Goal: Task Accomplishment & Management: Manage account settings

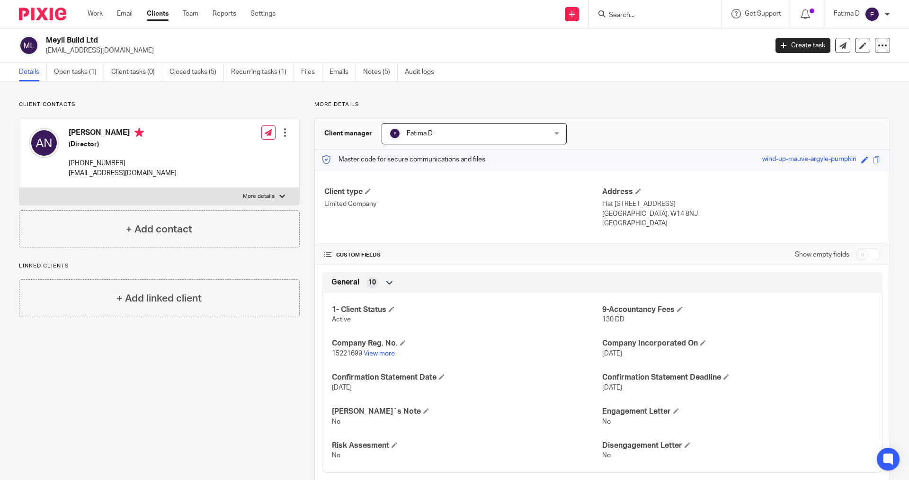
click at [618, 13] on input "Search" at bounding box center [650, 15] width 85 height 9
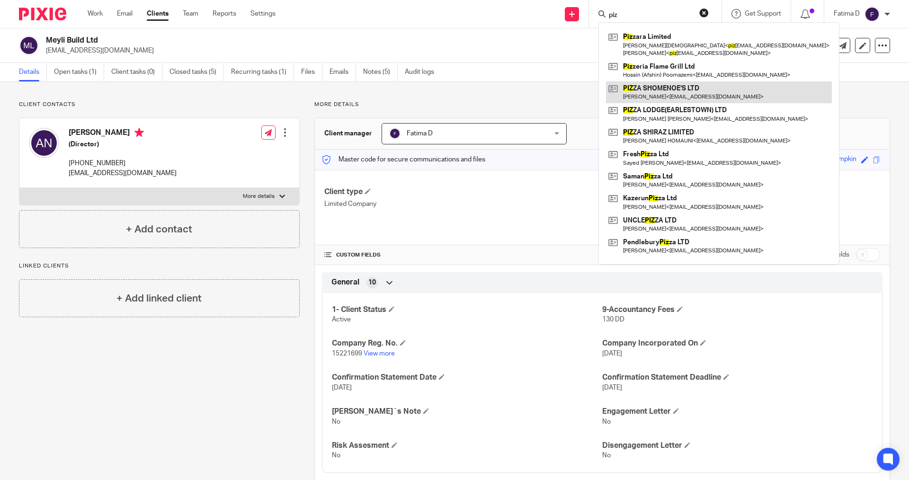
type input "piz"
click at [654, 89] on link at bounding box center [719, 92] width 226 height 22
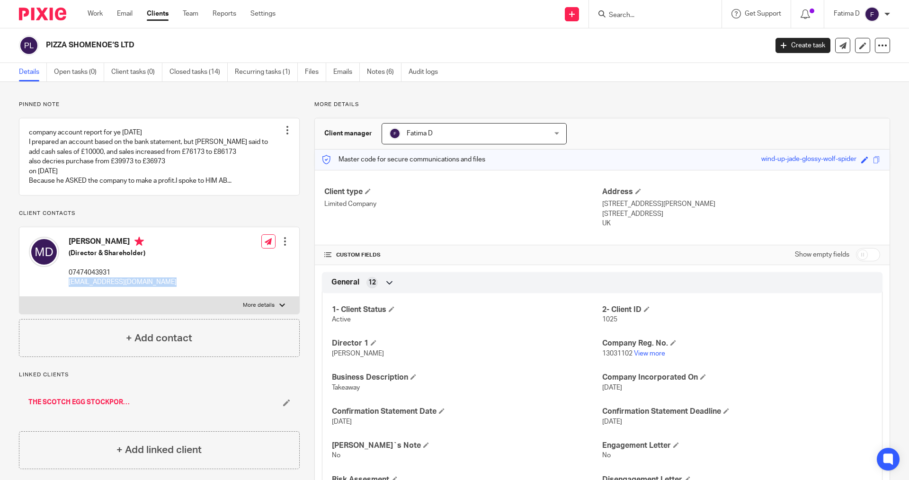
drag, startPoint x: 177, startPoint y: 284, endPoint x: 66, endPoint y: 283, distance: 110.7
click at [66, 283] on div "[PERSON_NAME] (Director & Shareholder) 07474043931 [EMAIL_ADDRESS][DOMAIN_NAME]…" at bounding box center [159, 262] width 280 height 70
copy p "[EMAIL_ADDRESS][DOMAIN_NAME]"
click at [279, 304] on div at bounding box center [282, 305] width 6 height 6
click at [19, 297] on input "More details" at bounding box center [19, 296] width 0 height 0
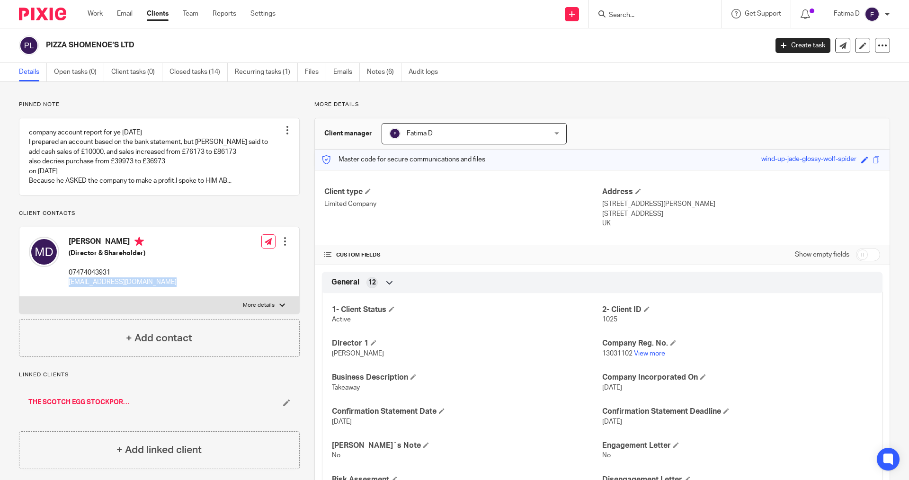
checkbox input "true"
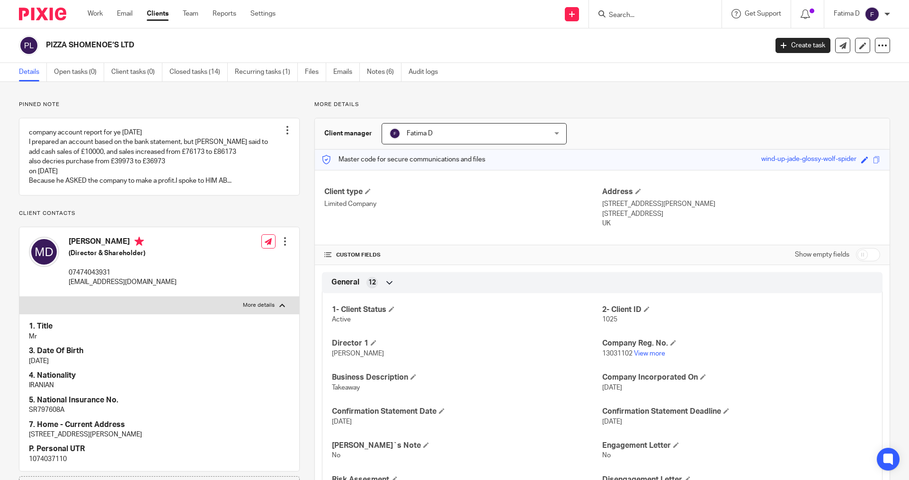
click at [45, 409] on p "SR797608A" at bounding box center [159, 409] width 261 height 9
copy p "SR797608A"
click at [619, 18] on input "Search" at bounding box center [650, 15] width 85 height 9
type input "myg"
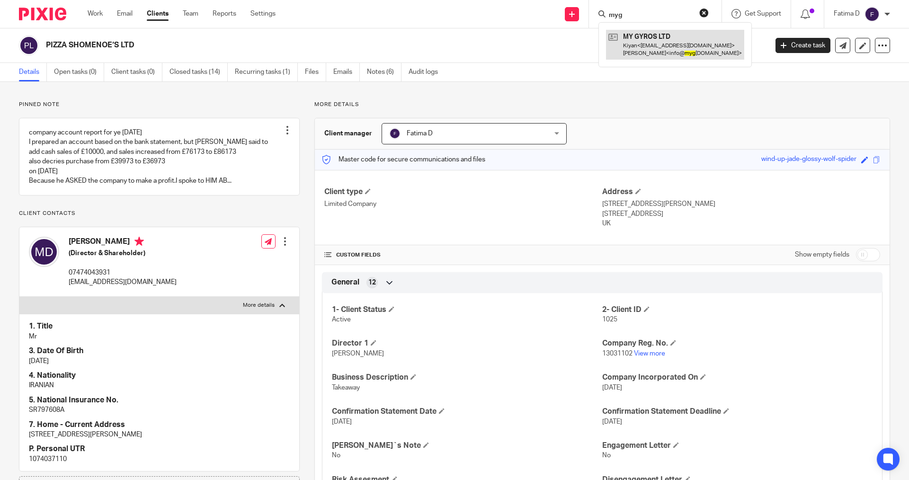
click at [644, 37] on link at bounding box center [675, 44] width 138 height 29
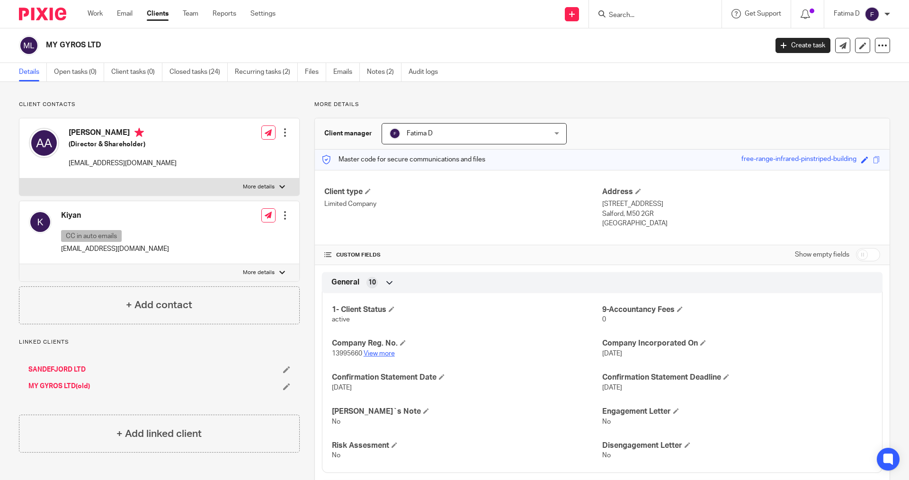
click at [384, 354] on link "View more" at bounding box center [378, 353] width 31 height 7
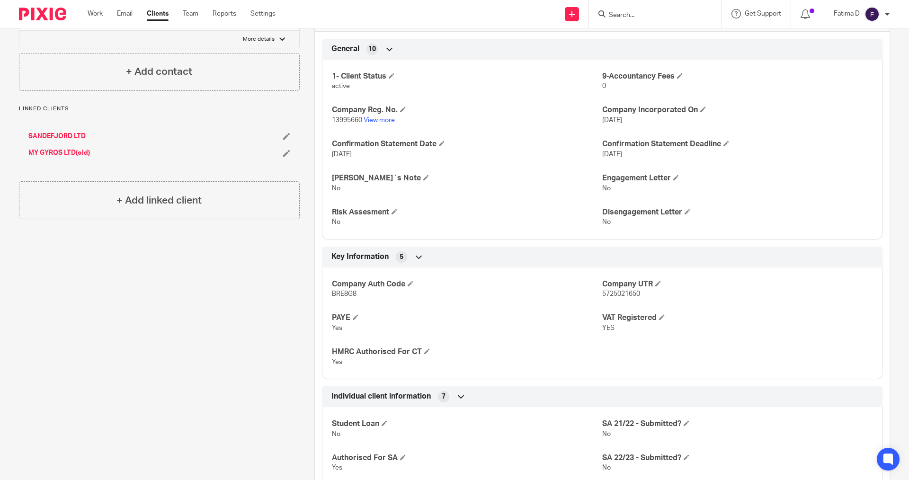
scroll to position [237, 0]
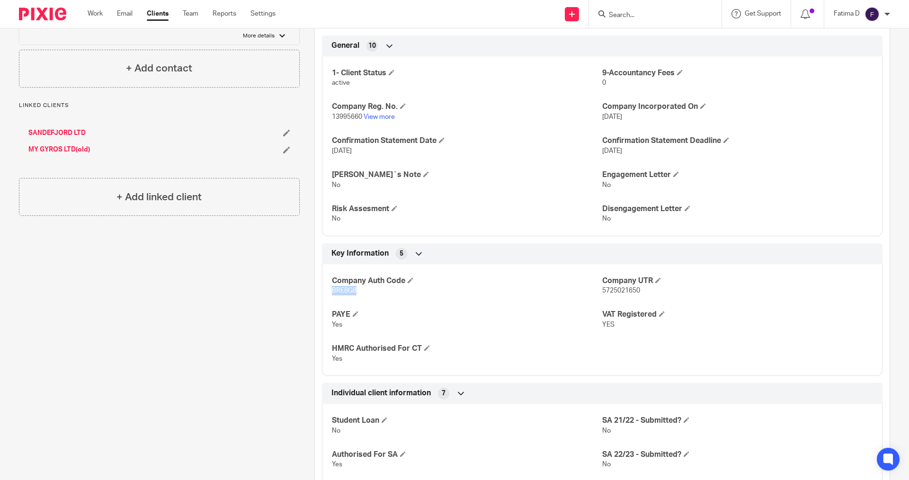
drag, startPoint x: 361, startPoint y: 291, endPoint x: 323, endPoint y: 291, distance: 37.9
click at [323, 291] on div "Company Auth Code BRE8G8 Company UTR 5725021650 PAYE Yes VAT Registered YES HMR…" at bounding box center [602, 316] width 560 height 119
copy span "BRE8G8"
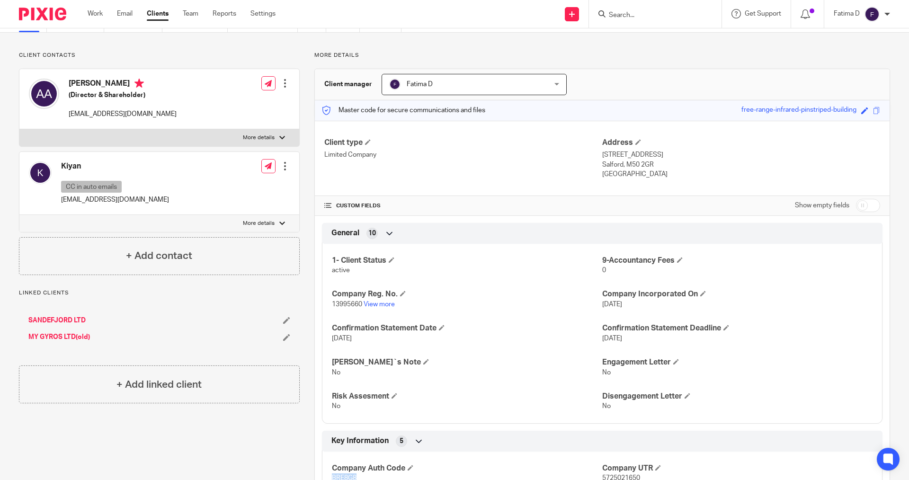
scroll to position [0, 0]
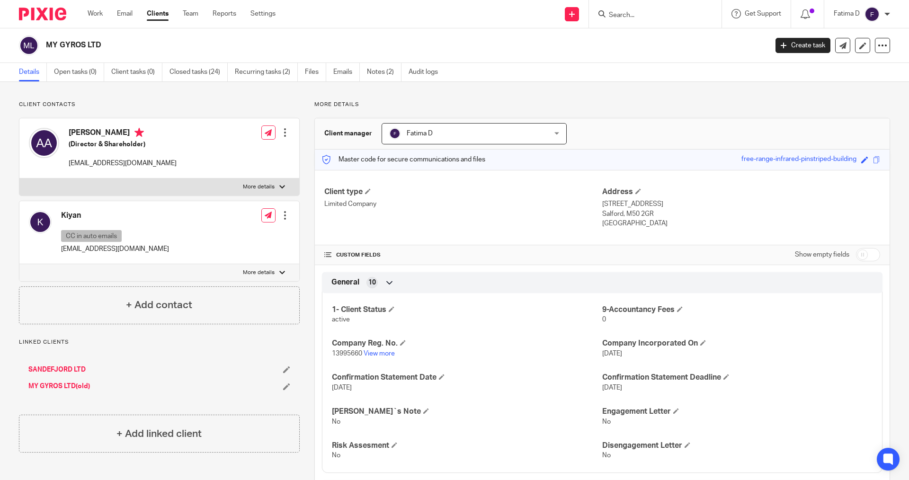
click at [873, 17] on img at bounding box center [871, 14] width 15 height 15
drag, startPoint x: 655, startPoint y: 77, endPoint x: 908, endPoint y: 4, distance: 262.5
click at [658, 74] on div "Details Open tasks (0) Client tasks (0) Closed tasks (24) Recurring tasks (2) F…" at bounding box center [454, 72] width 909 height 19
click at [392, 308] on span at bounding box center [391, 309] width 6 height 6
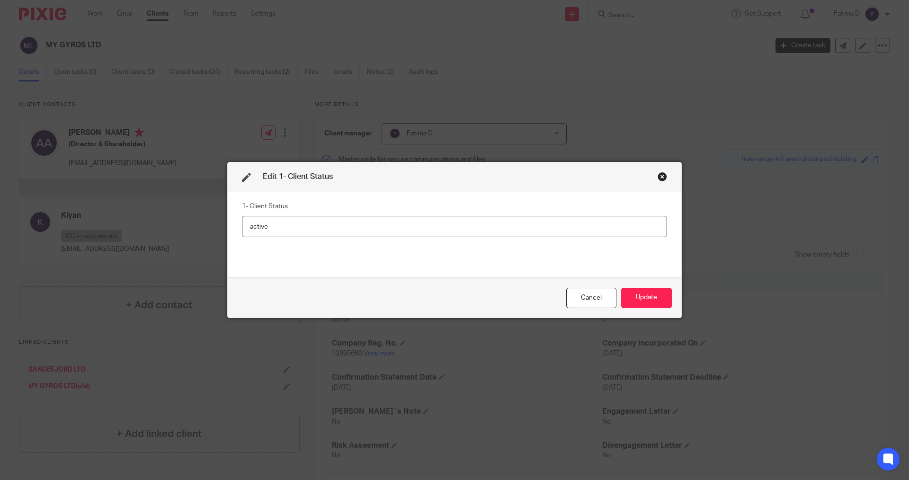
drag, startPoint x: 283, startPoint y: 225, endPoint x: 232, endPoint y: 237, distance: 51.4
click at [207, 226] on div "Edit 1- Client Status 1- Client Status active Cancel Update" at bounding box center [454, 240] width 909 height 480
type input "Application to strike the company off the register"
click at [654, 300] on button "Update" at bounding box center [646, 298] width 51 height 20
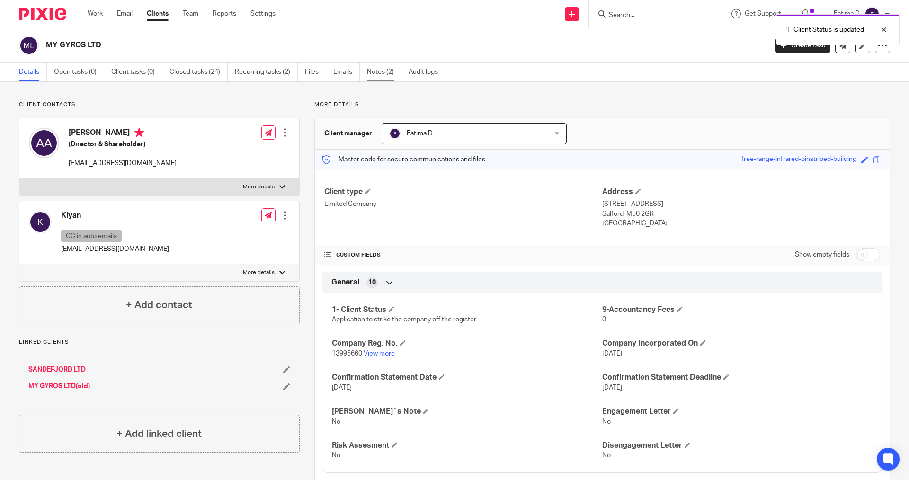
click at [385, 70] on link "Notes (2)" at bounding box center [384, 72] width 35 height 18
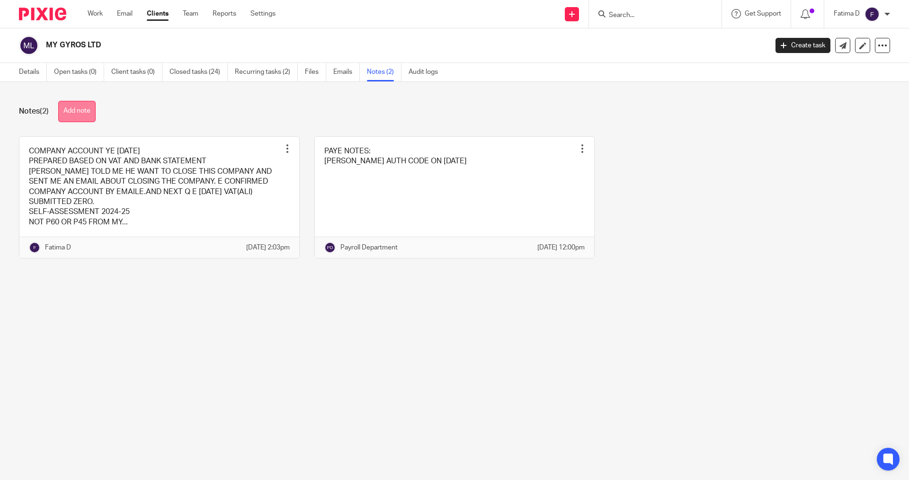
click at [69, 110] on button "Add note" at bounding box center [76, 111] width 37 height 21
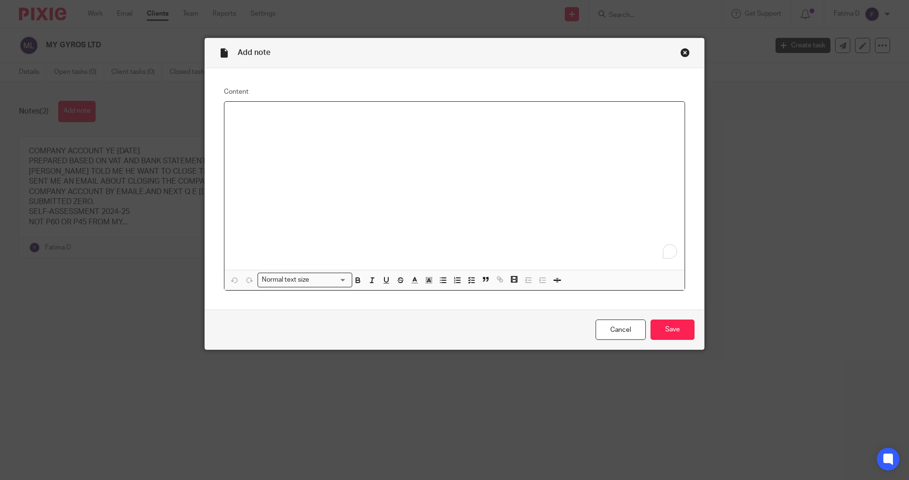
click at [235, 127] on div "To enrich screen reader interactions, please activate Accessibility in Grammarl…" at bounding box center [454, 186] width 460 height 168
click at [669, 325] on input "Save" at bounding box center [672, 329] width 44 height 20
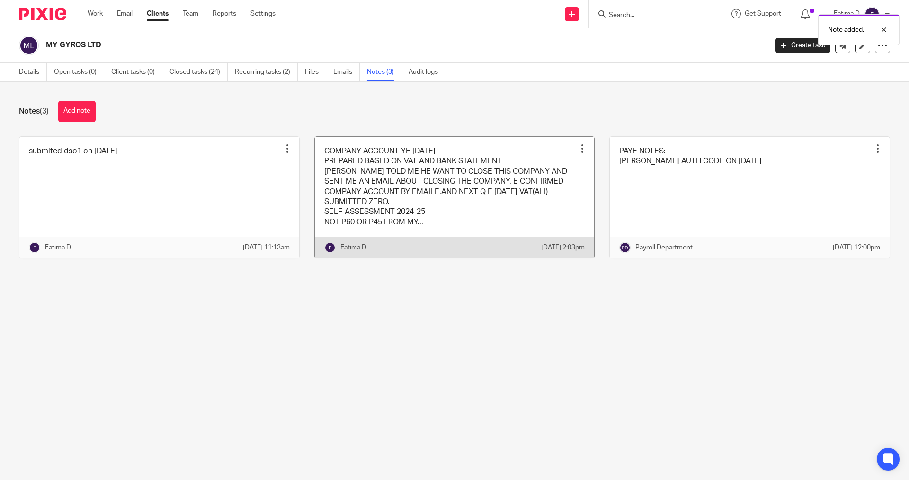
click at [359, 173] on link at bounding box center [455, 198] width 280 height 122
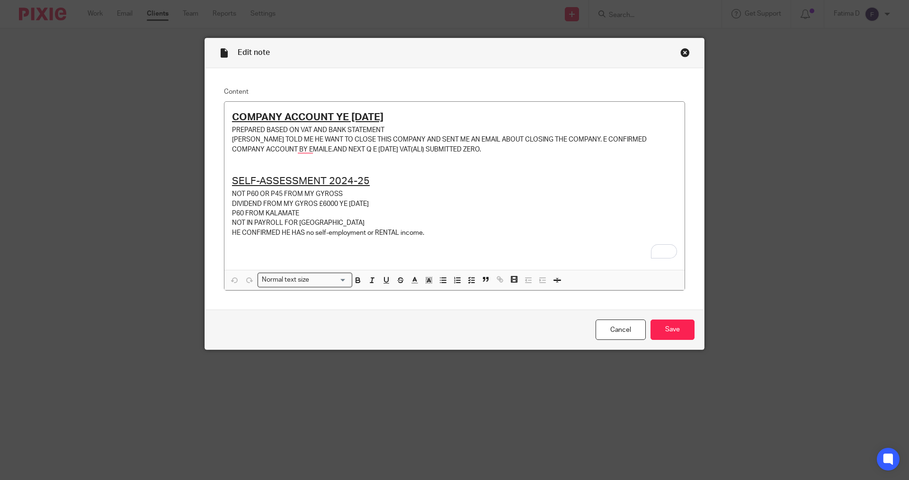
click at [680, 51] on div "Close this dialog window" at bounding box center [684, 52] width 9 height 9
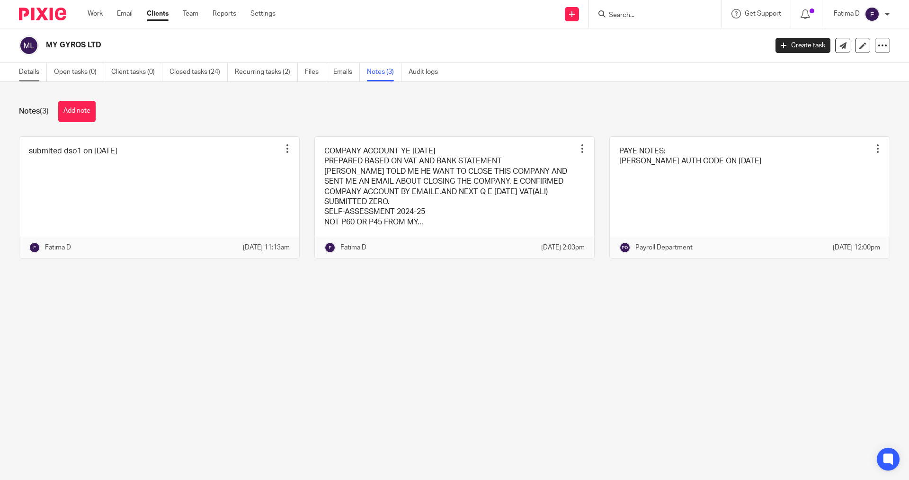
click at [33, 71] on link "Details" at bounding box center [33, 72] width 28 height 18
click at [30, 70] on link "Details" at bounding box center [33, 72] width 28 height 18
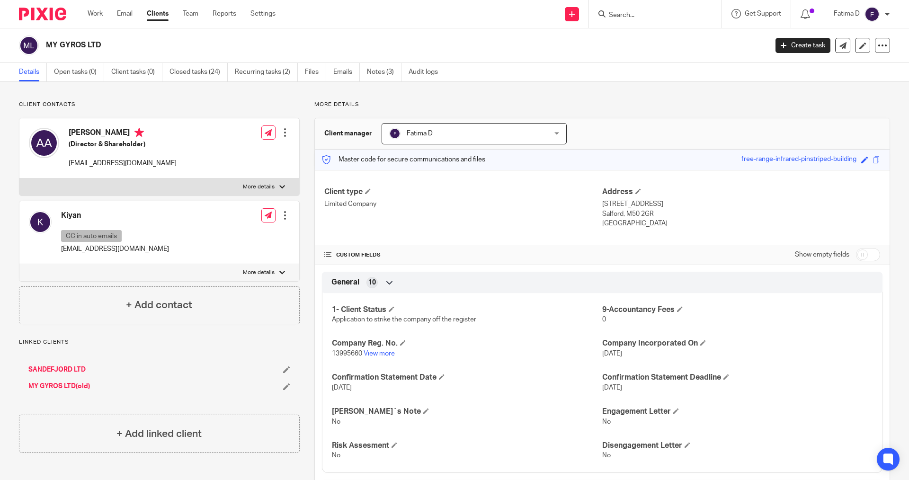
click at [640, 15] on input "Search" at bounding box center [650, 15] width 85 height 9
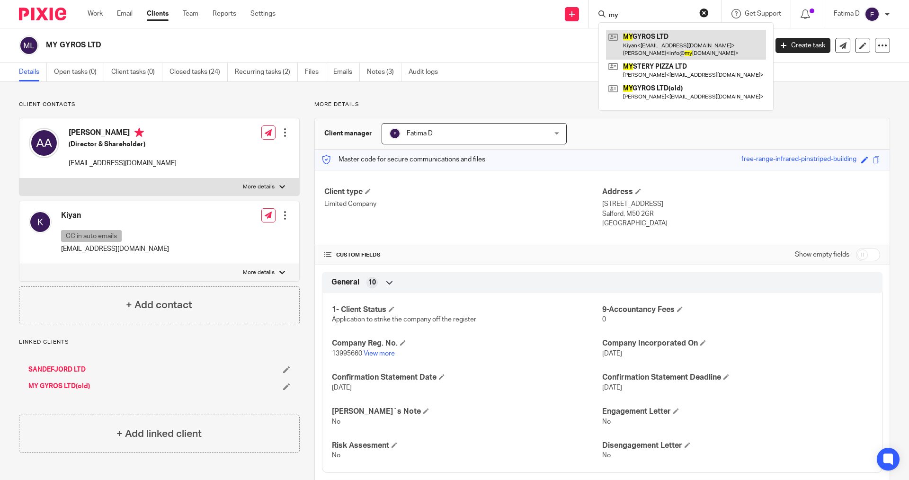
type input "my"
click at [641, 39] on link at bounding box center [686, 44] width 160 height 29
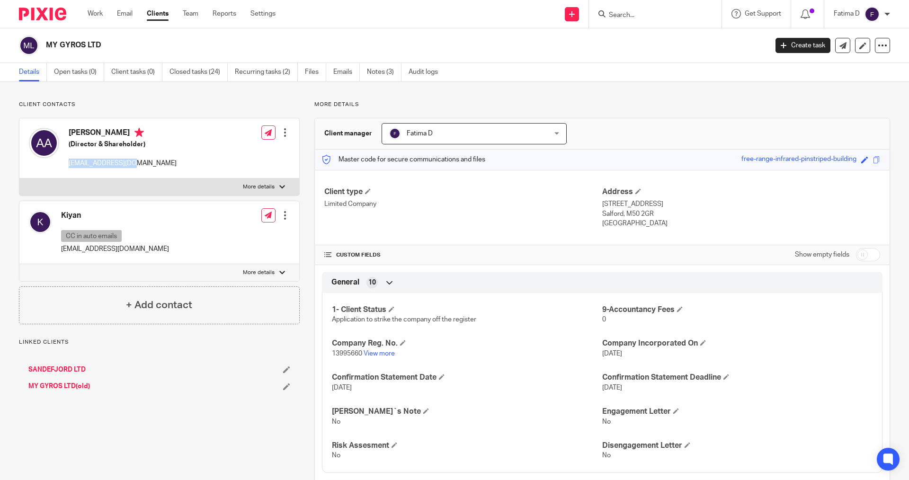
drag, startPoint x: 142, startPoint y: 163, endPoint x: 65, endPoint y: 162, distance: 76.7
click at [65, 162] on div "[PERSON_NAME] (Director & Shareholder) [EMAIL_ADDRESS][DOMAIN_NAME]" at bounding box center [103, 148] width 148 height 50
copy p "[EMAIL_ADDRESS][DOMAIN_NAME]"
click at [374, 351] on link "View more" at bounding box center [378, 353] width 31 height 7
click at [370, 353] on link "View more" at bounding box center [378, 353] width 31 height 7
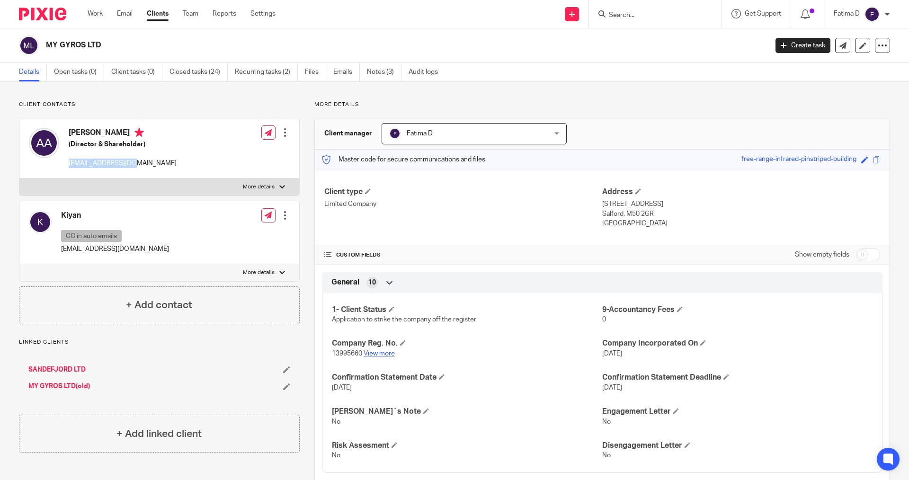
click at [383, 353] on link "View more" at bounding box center [378, 353] width 31 height 7
click at [624, 17] on input "Search" at bounding box center [650, 15] width 85 height 9
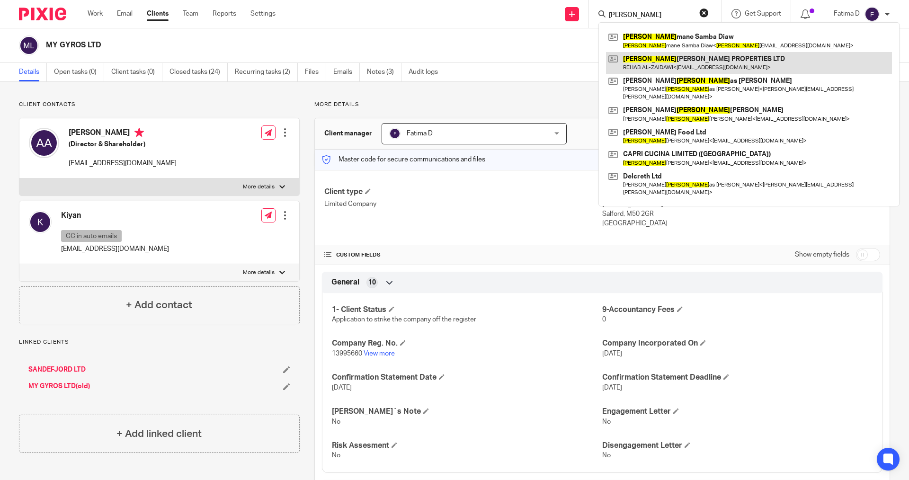
type input "ELI"
click at [669, 60] on link at bounding box center [749, 63] width 286 height 22
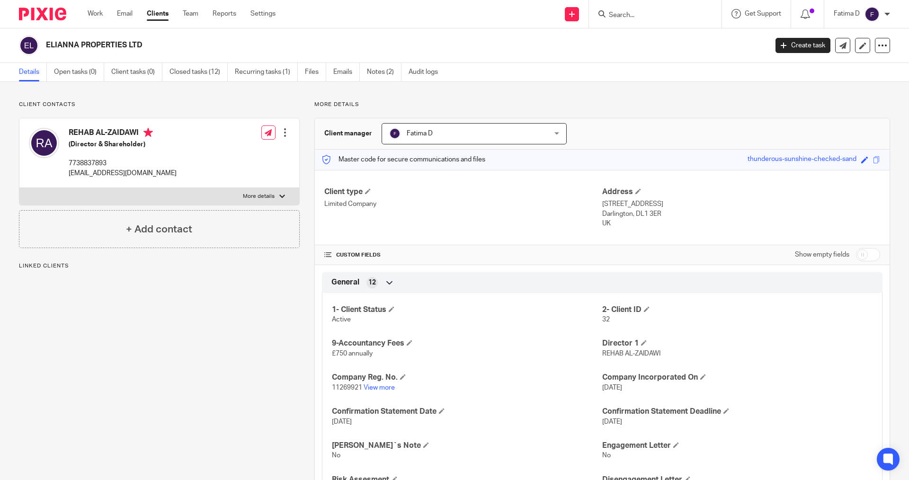
click at [280, 198] on div at bounding box center [282, 197] width 6 height 6
click at [19, 188] on input "More details" at bounding box center [19, 187] width 0 height 0
checkbox input "true"
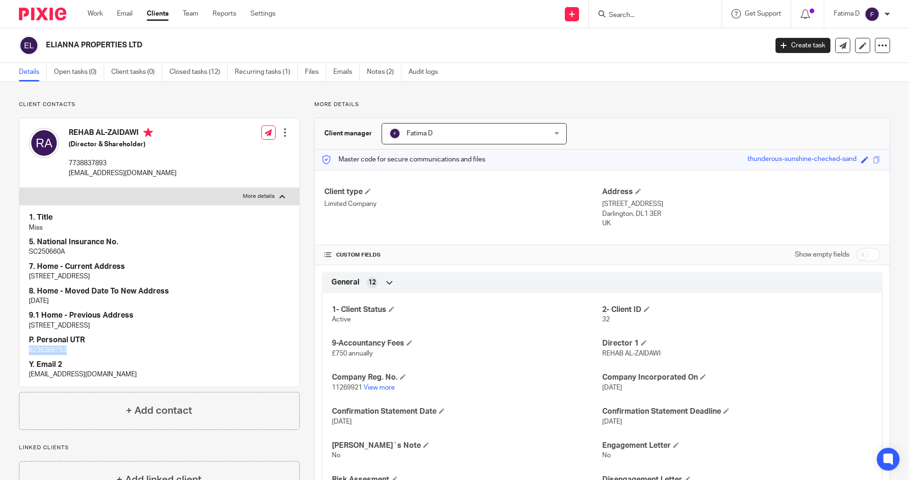
drag, startPoint x: 72, startPoint y: 351, endPoint x: 28, endPoint y: 351, distance: 43.5
click at [28, 351] on div "1. Title Miss 5. National Insurance No. SC250660A 7. Home - Current Address [ST…" at bounding box center [159, 296] width 280 height 182
copy p "6236366753"
click at [46, 349] on p "6236366753" at bounding box center [159, 349] width 261 height 9
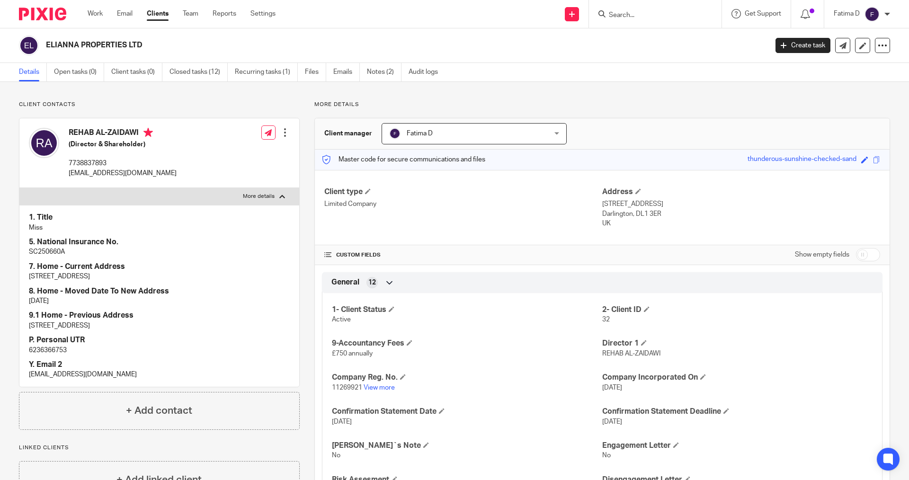
click at [614, 18] on input "Search" at bounding box center [650, 15] width 85 height 9
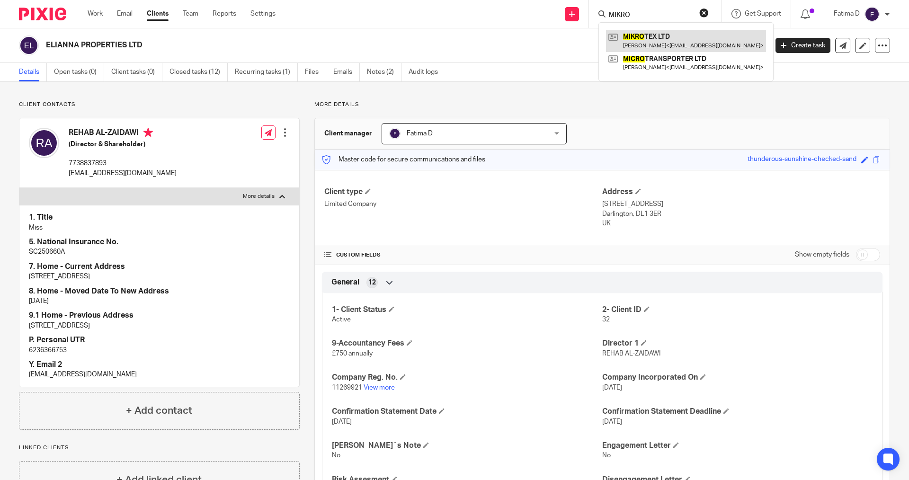
type input "MIKRO"
click at [654, 35] on link at bounding box center [686, 41] width 160 height 22
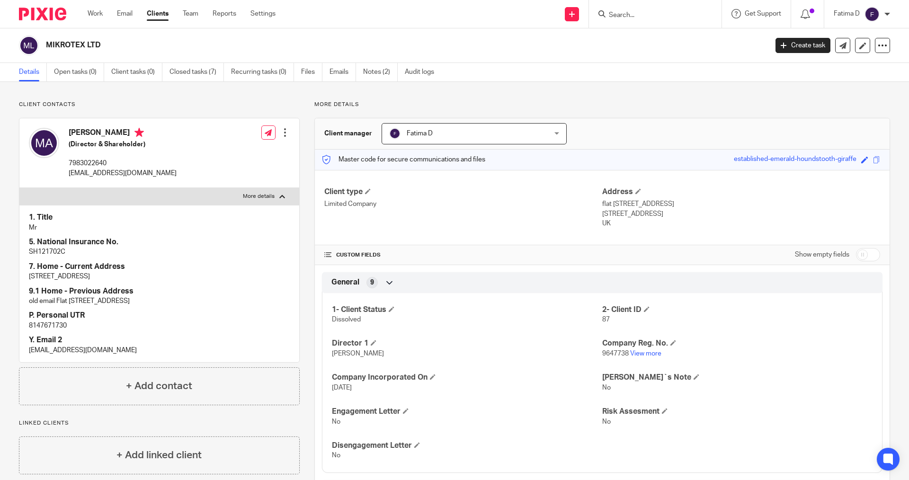
click at [43, 324] on p "8147671730" at bounding box center [159, 325] width 261 height 9
copy p "8147671730"
click at [860, 254] on input "checkbox" at bounding box center [868, 254] width 24 height 13
checkbox input "true"
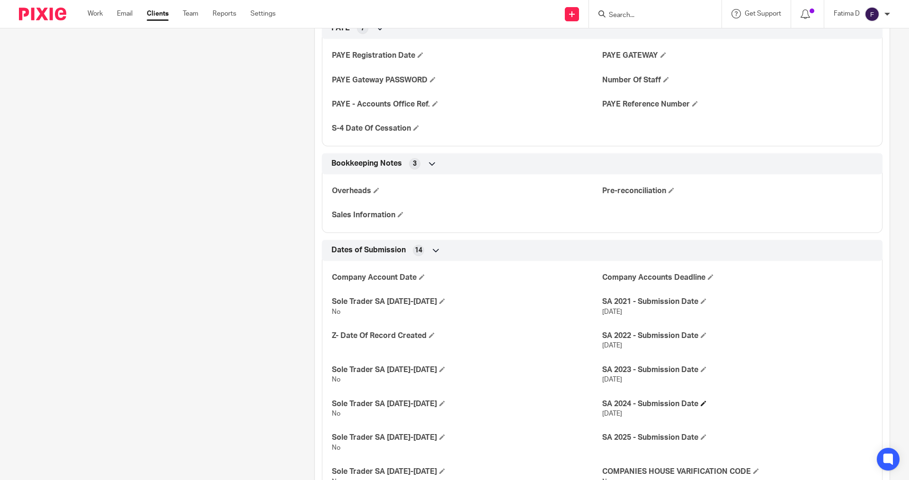
scroll to position [1155, 0]
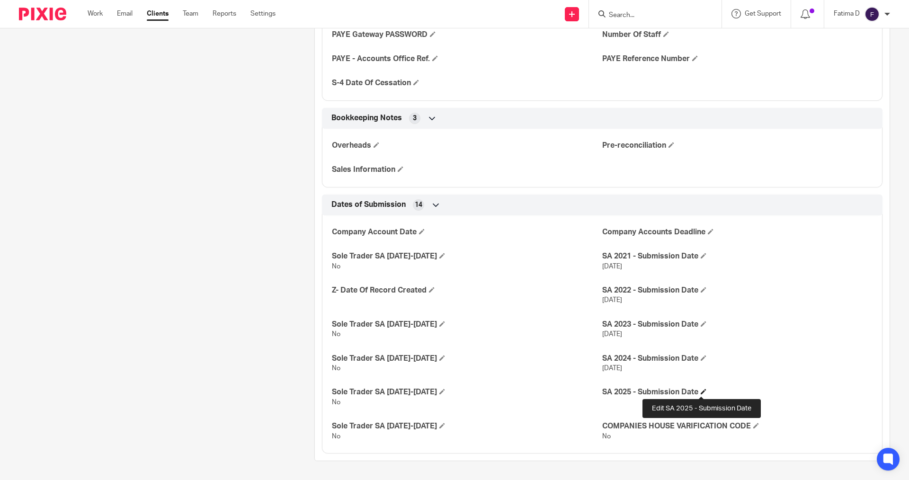
click at [702, 392] on span at bounding box center [703, 391] width 6 height 6
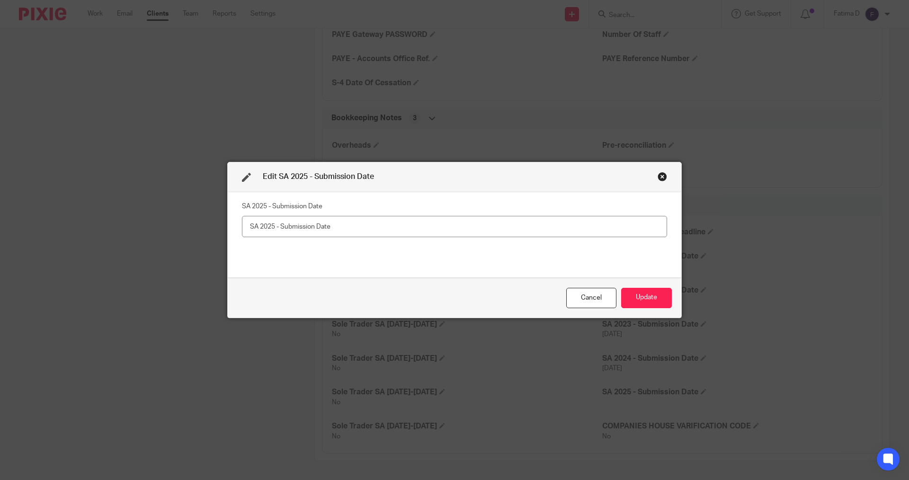
click at [288, 221] on input "text" at bounding box center [454, 226] width 425 height 21
type input "15/09/2025"
click at [643, 295] on button "Update" at bounding box center [646, 298] width 51 height 20
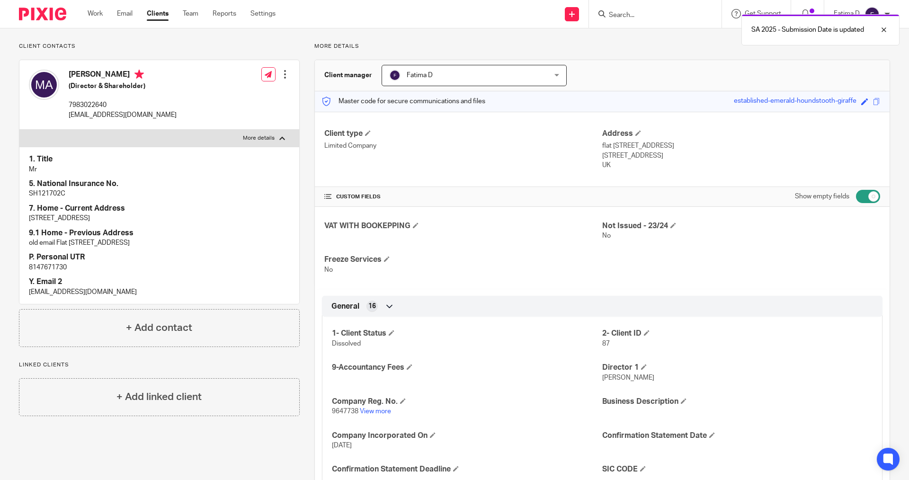
scroll to position [0, 0]
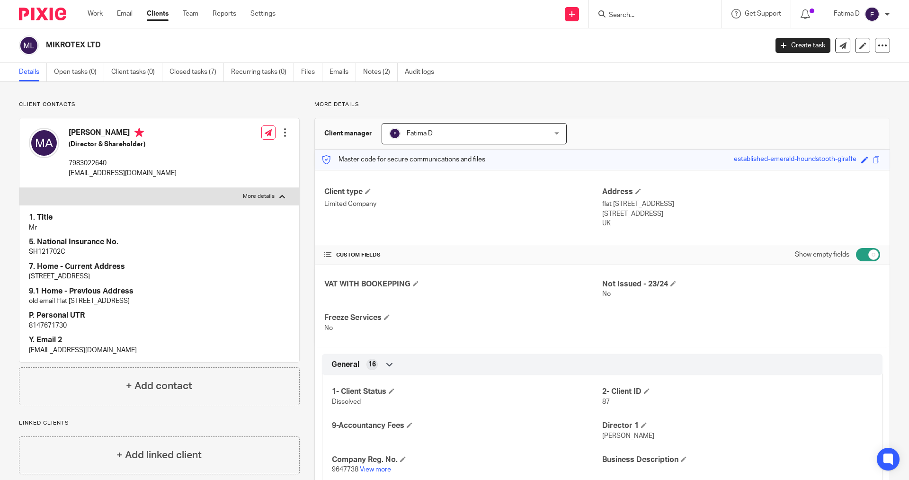
drag, startPoint x: 107, startPoint y: 43, endPoint x: 45, endPoint y: 46, distance: 62.6
click at [45, 46] on div "MIKROTEX LTD" at bounding box center [390, 45] width 742 height 20
copy h2 "MIKROTEX LTD"
click at [371, 67] on link "Notes (2)" at bounding box center [380, 72] width 35 height 18
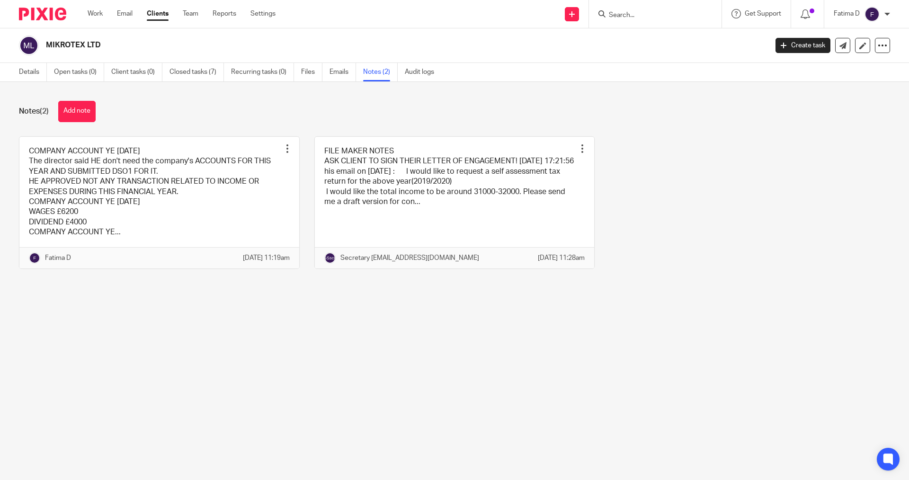
click at [116, 180] on link at bounding box center [159, 203] width 280 height 132
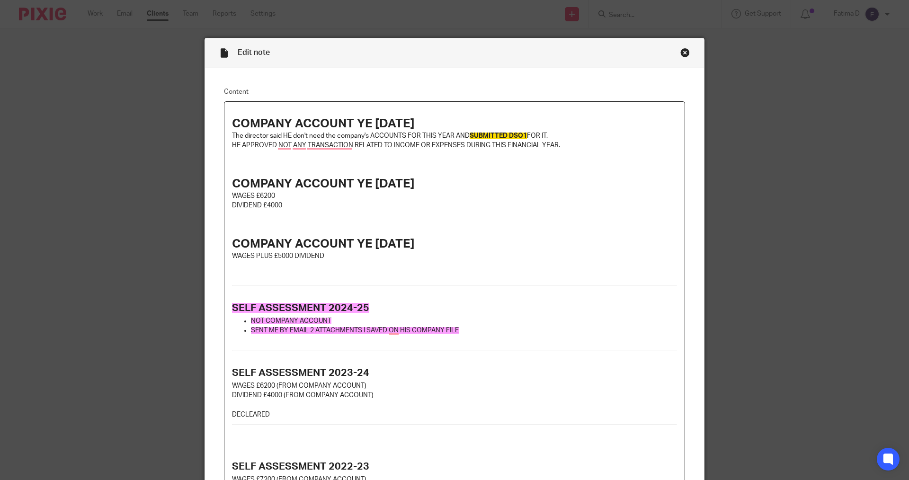
click at [462, 329] on p "SENT ME BY EMAIL 2 ATTACHMENTS I SAVED ON HIS COMPANY FILE" at bounding box center [464, 330] width 426 height 9
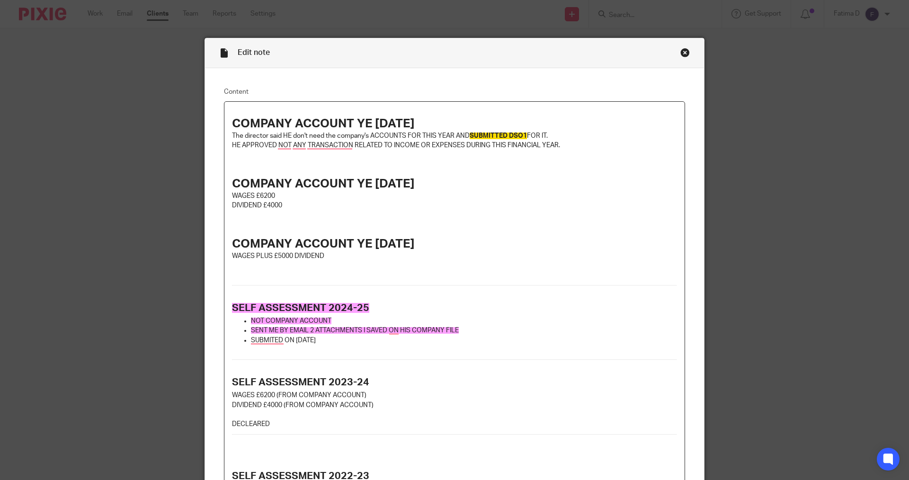
click at [592, 349] on p "To enrich screen reader interactions, please activate Accessibility in Grammarl…" at bounding box center [464, 349] width 426 height 9
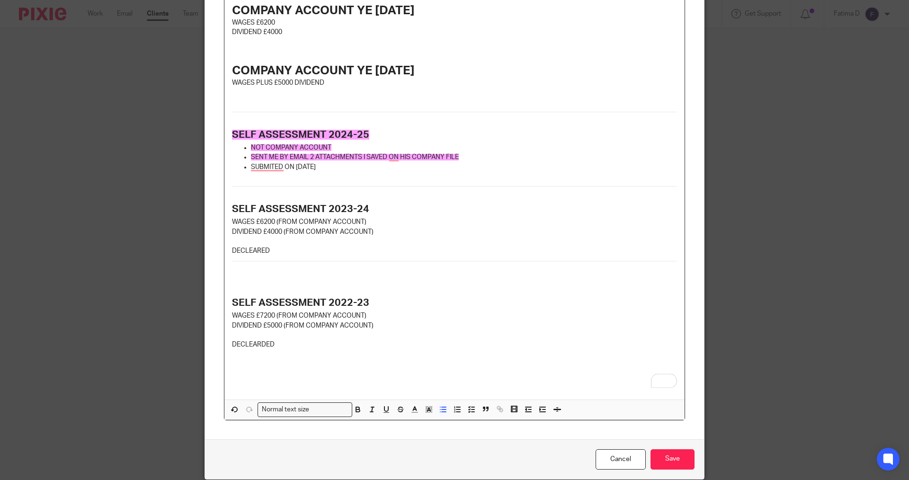
scroll to position [211, 0]
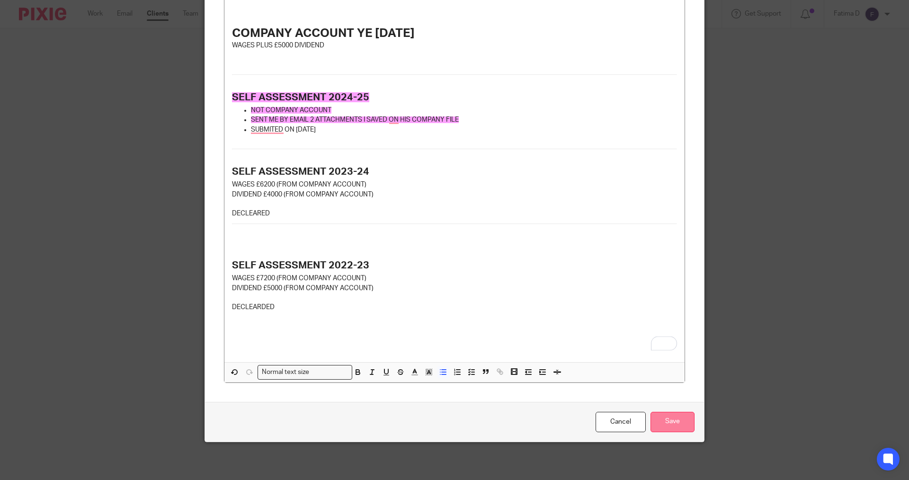
click at [669, 426] on input "Save" at bounding box center [672, 422] width 44 height 20
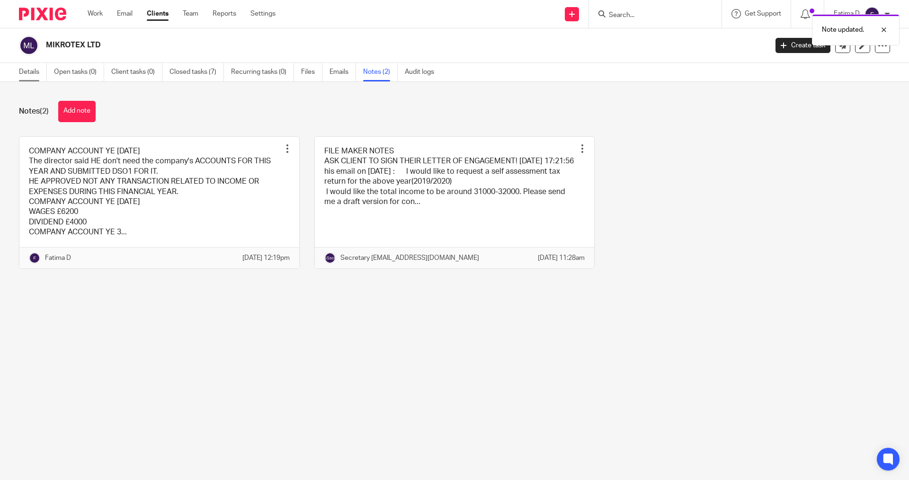
click at [25, 70] on link "Details" at bounding box center [33, 72] width 28 height 18
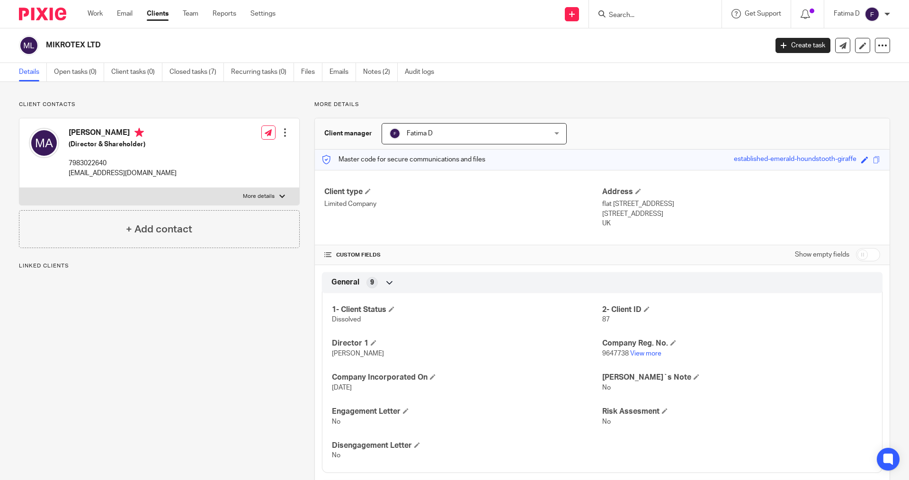
click at [612, 13] on input "Search" at bounding box center [650, 15] width 85 height 9
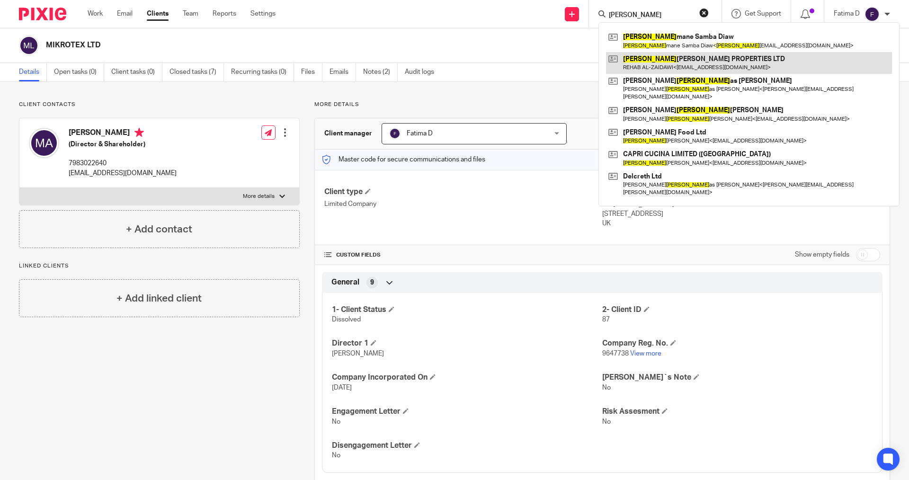
type input "ELI"
click at [663, 56] on link at bounding box center [749, 63] width 286 height 22
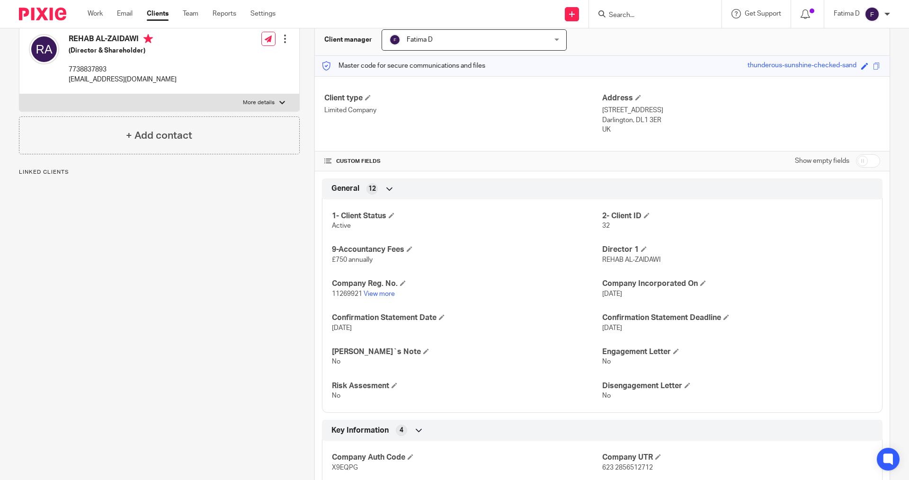
scroll to position [95, 0]
drag, startPoint x: 866, startPoint y: 154, endPoint x: 786, endPoint y: 263, distance: 135.4
click at [866, 154] on input "checkbox" at bounding box center [868, 159] width 24 height 13
checkbox input "true"
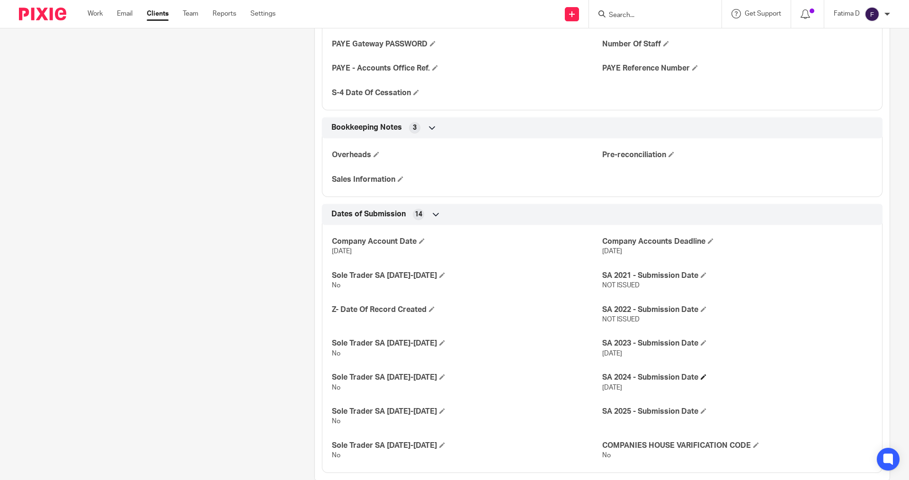
scroll to position [1174, 0]
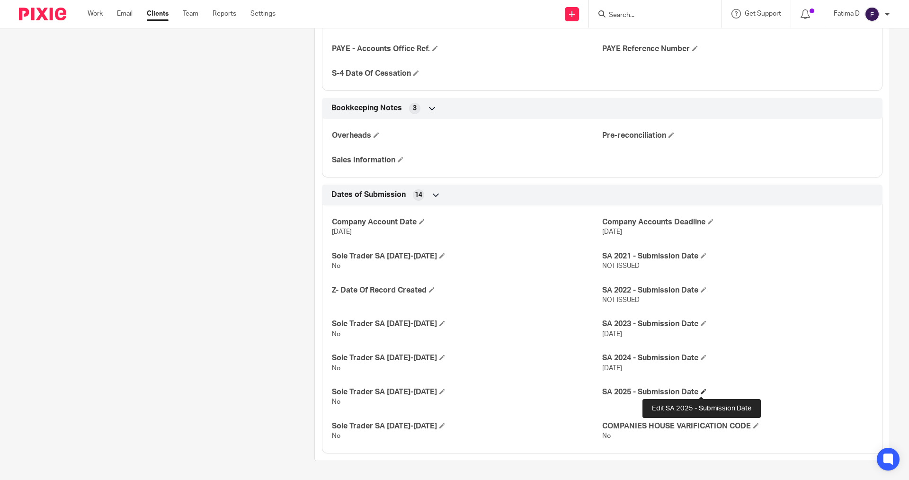
click at [701, 391] on span at bounding box center [703, 391] width 6 height 6
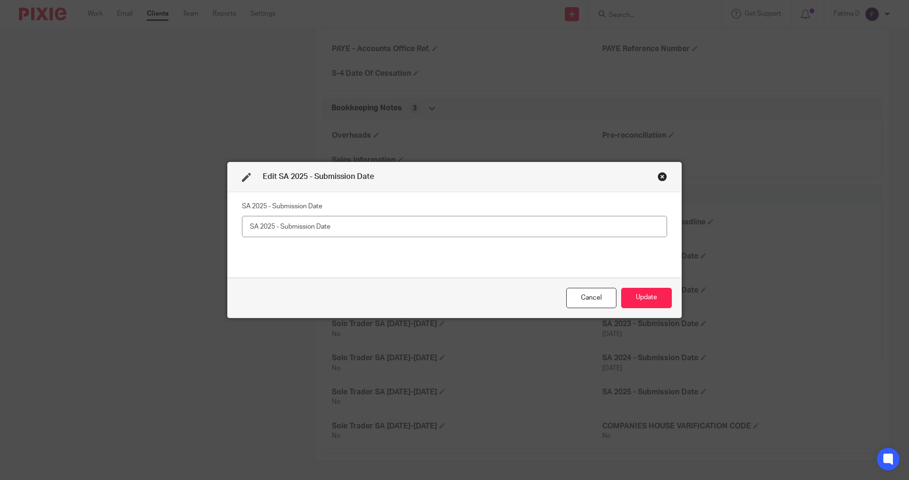
click at [244, 226] on input "text" at bounding box center [454, 226] width 425 height 21
type input "[DATE]"
click at [636, 296] on button "Update" at bounding box center [646, 298] width 51 height 20
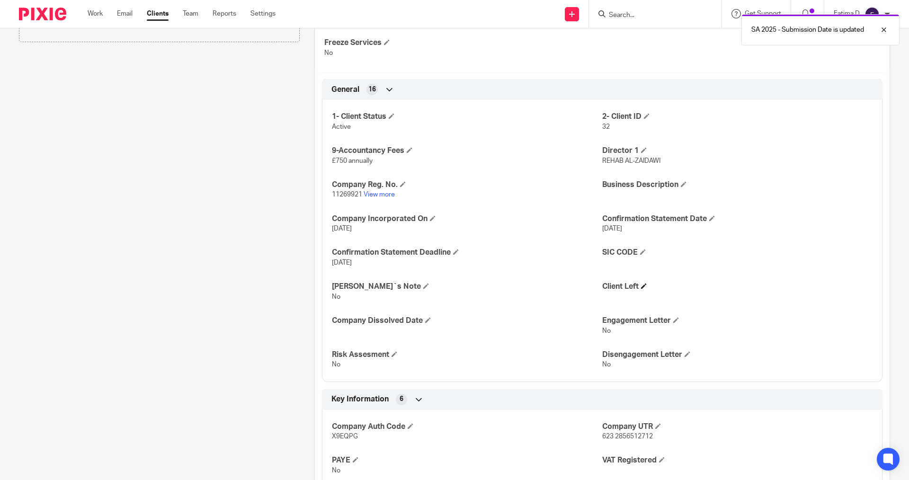
scroll to position [0, 0]
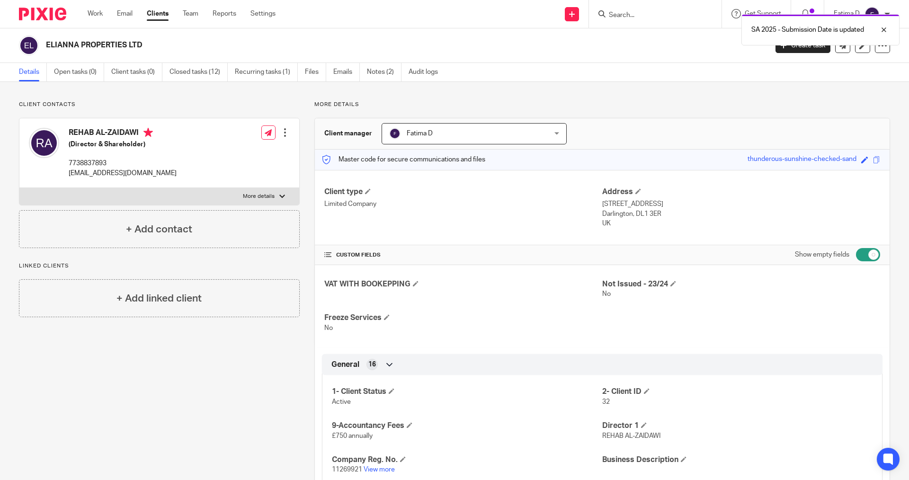
click at [28, 71] on link "Details" at bounding box center [33, 72] width 28 height 18
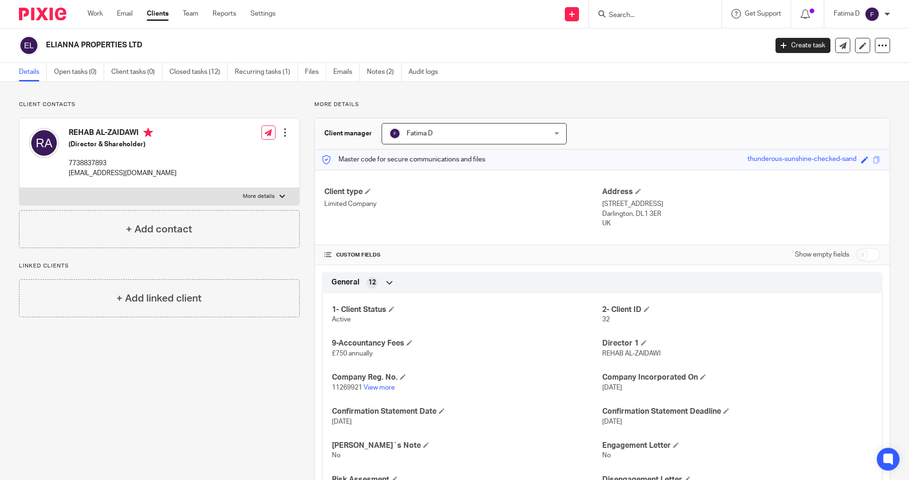
drag, startPoint x: 618, startPoint y: 6, endPoint x: 618, endPoint y: 16, distance: 9.5
click at [618, 14] on div at bounding box center [655, 14] width 132 height 28
click at [619, 16] on input "Search" at bounding box center [650, 15] width 85 height 9
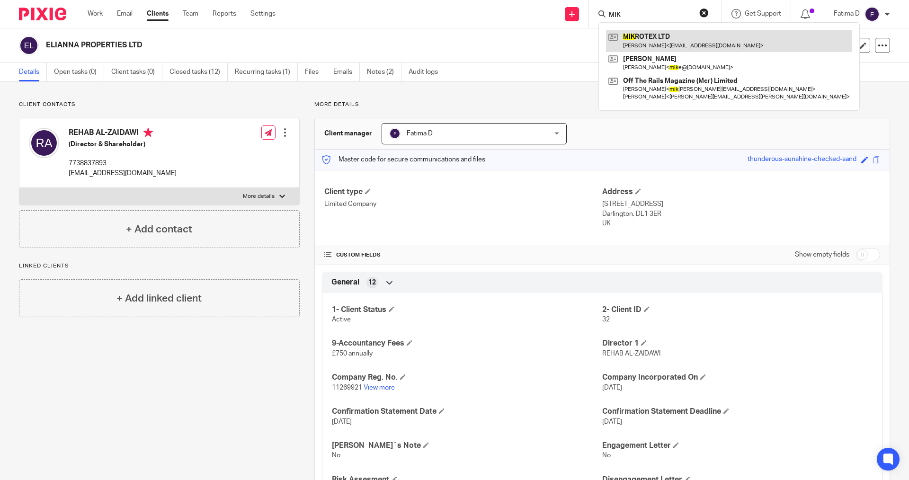
type input "MIK"
click at [640, 38] on link at bounding box center [729, 41] width 246 height 22
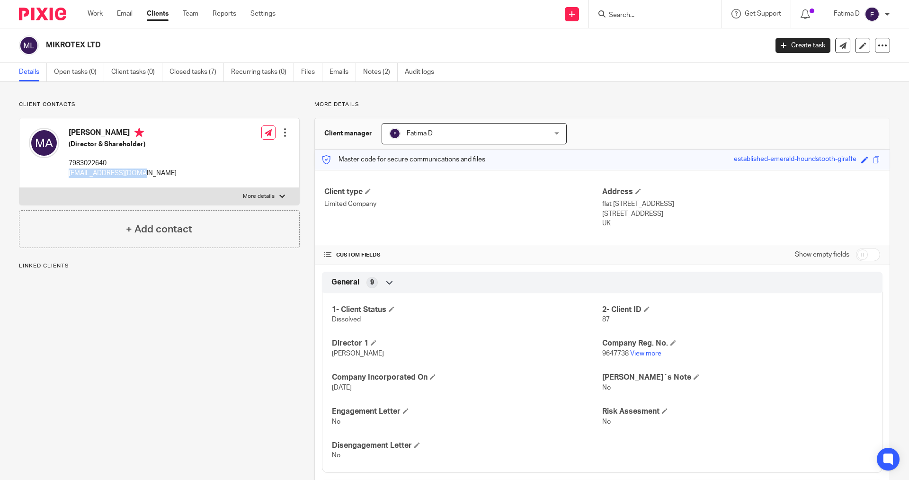
drag, startPoint x: 144, startPoint y: 174, endPoint x: 66, endPoint y: 172, distance: 78.1
click at [66, 172] on div "[PERSON_NAME] (Director & Shareholder) 7983022640 [EMAIL_ADDRESS][DOMAIN_NAME]" at bounding box center [103, 153] width 148 height 60
copy p "[EMAIL_ADDRESS][DOMAIN_NAME]"
click at [377, 72] on link "Notes (2)" at bounding box center [380, 72] width 35 height 18
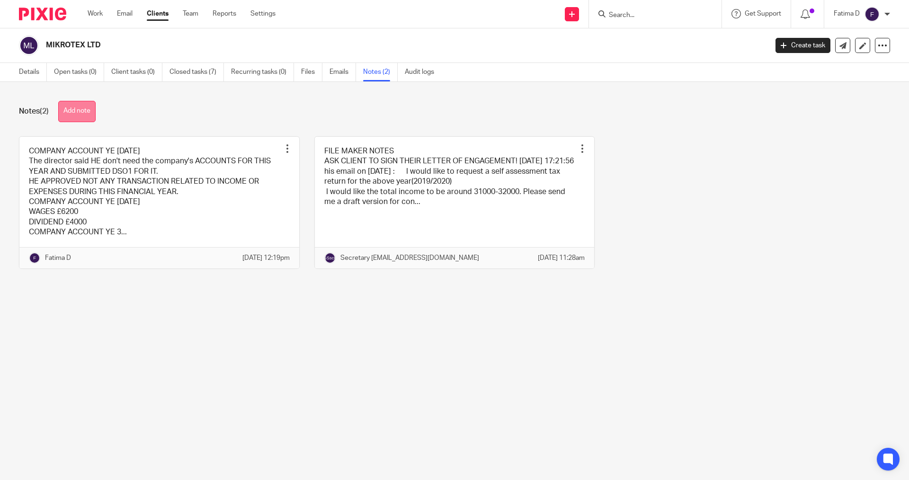
click at [83, 108] on button "Add note" at bounding box center [76, 111] width 37 height 21
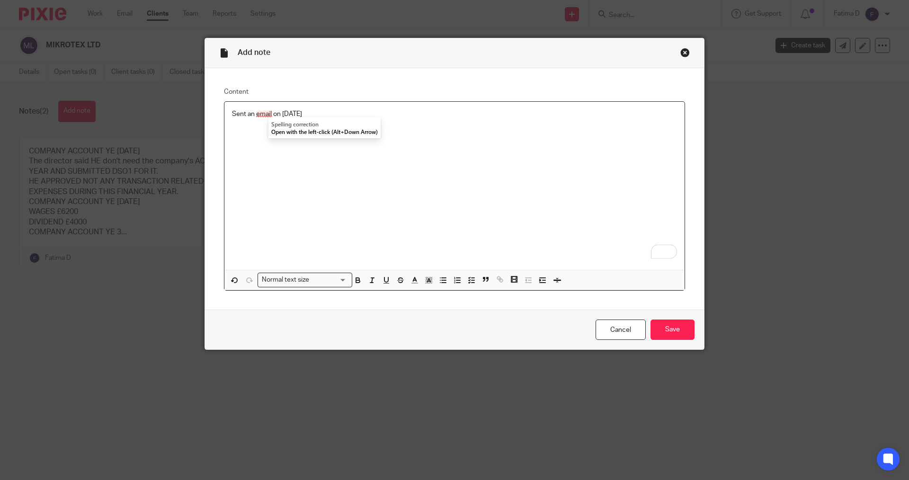
drag, startPoint x: 356, startPoint y: 172, endPoint x: 354, endPoint y: 165, distance: 7.3
click at [356, 169] on div "Sent an email on 15/09/2025" at bounding box center [454, 186] width 460 height 168
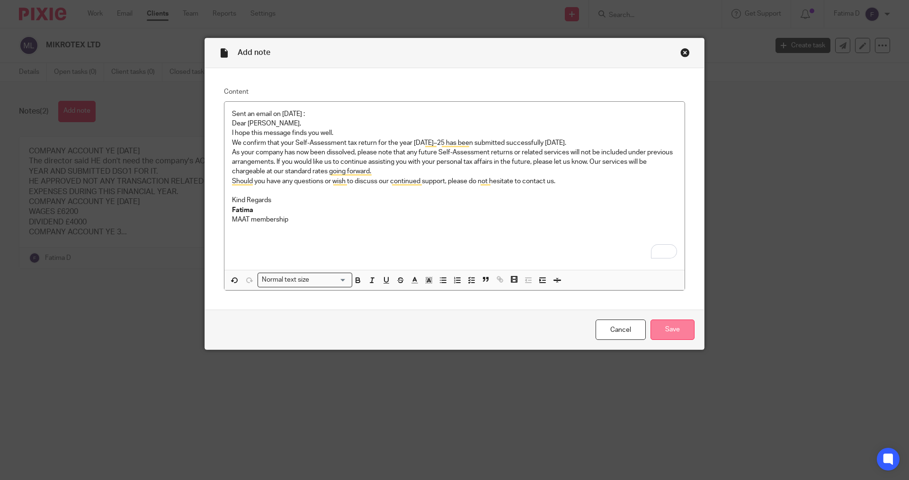
click at [675, 330] on input "Save" at bounding box center [672, 329] width 44 height 20
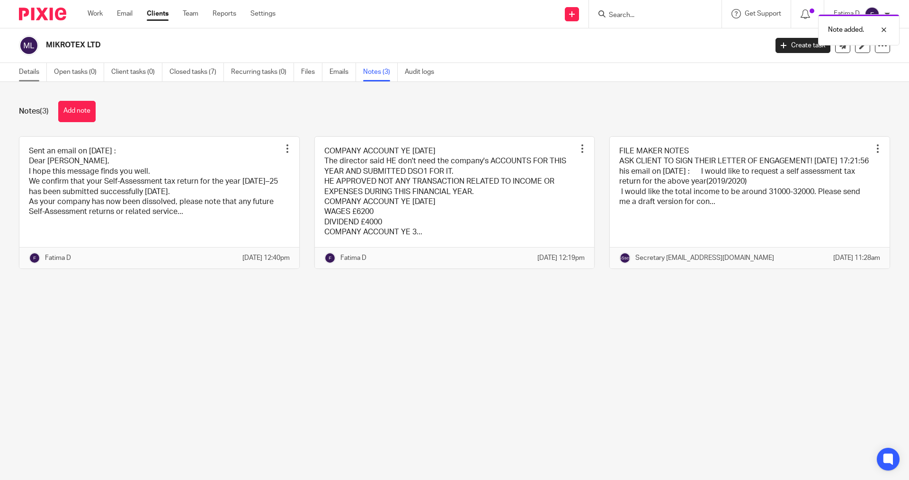
click at [31, 69] on link "Details" at bounding box center [33, 72] width 28 height 18
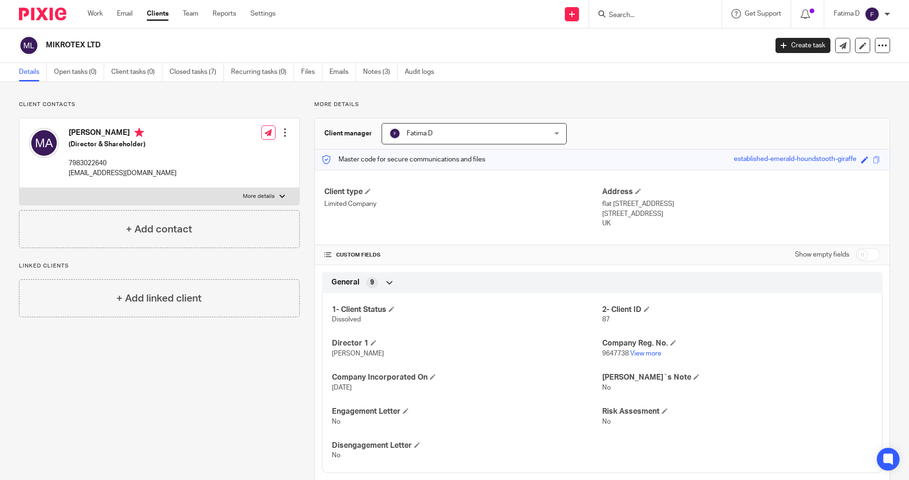
click at [612, 11] on input "Search" at bounding box center [650, 15] width 85 height 9
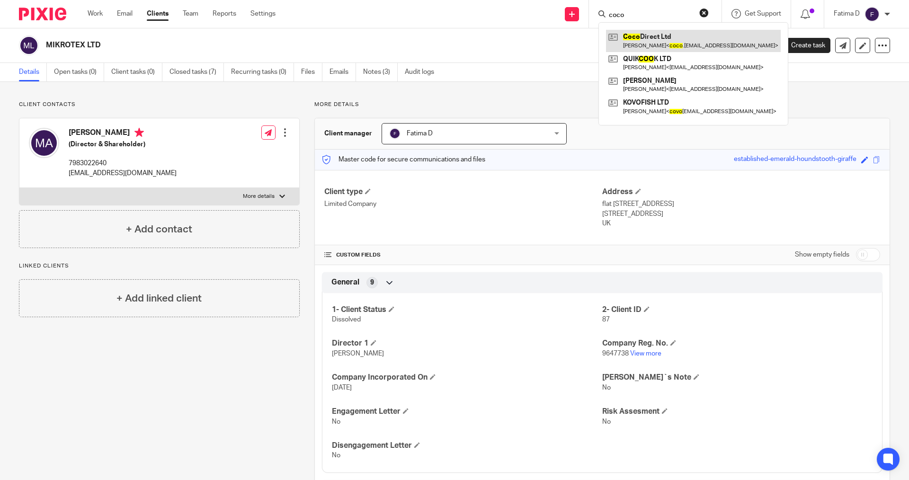
type input "coco"
click at [638, 37] on link at bounding box center [693, 41] width 175 height 22
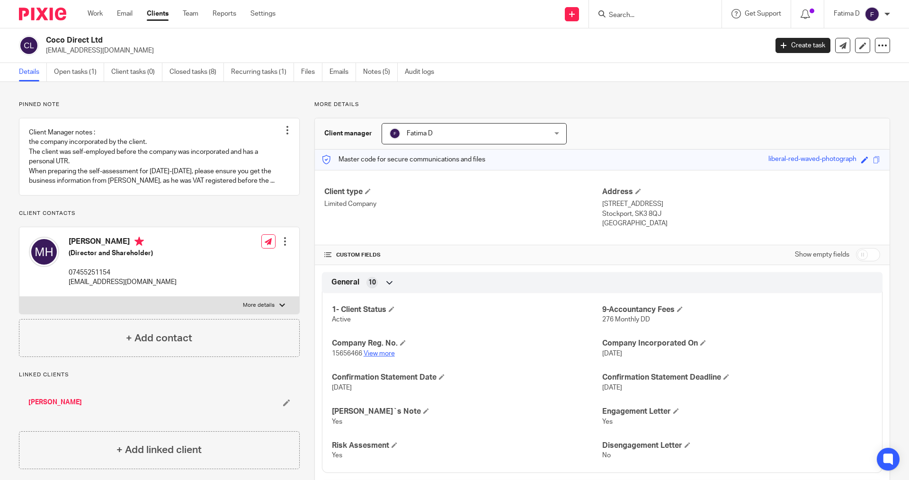
click at [388, 354] on link "View more" at bounding box center [378, 353] width 31 height 7
